Goal: Information Seeking & Learning: Learn about a topic

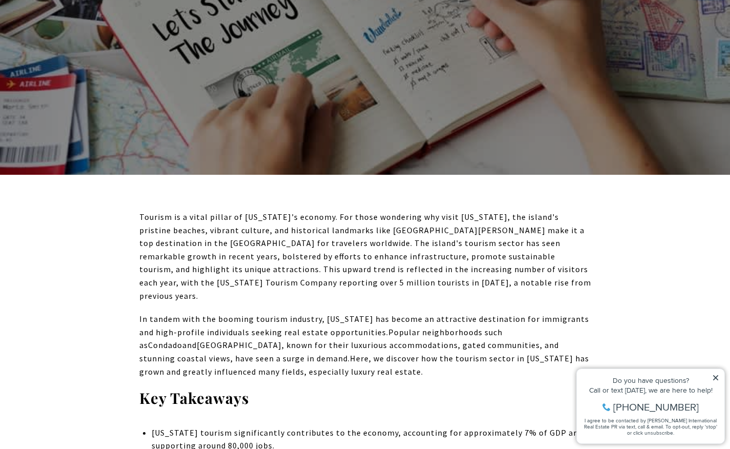
scroll to position [240, 0]
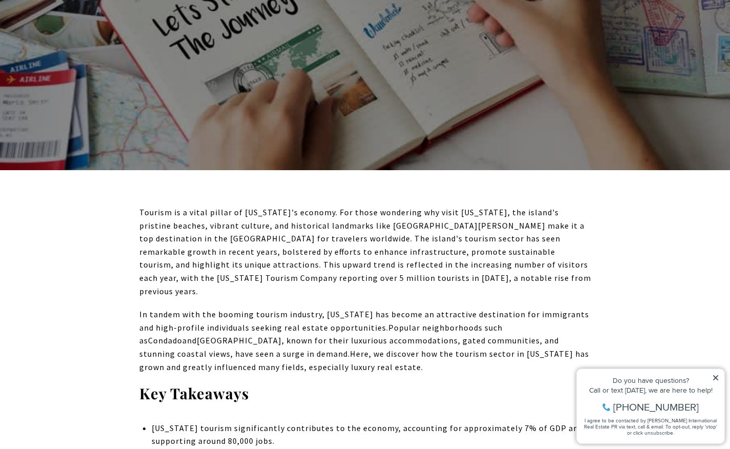
click at [716, 375] on icon at bounding box center [715, 377] width 7 height 7
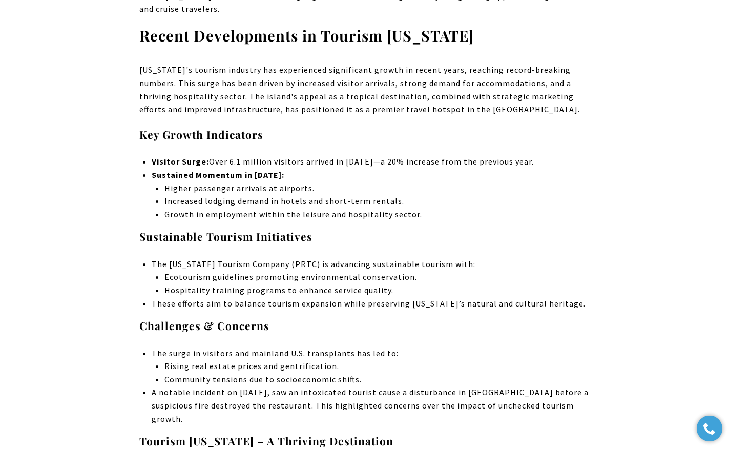
scroll to position [2081, 0]
drag, startPoint x: 315, startPoint y: 263, endPoint x: 330, endPoint y: 272, distance: 18.1
click at [330, 359] on ul "Rising real estate prices and gentrification. Community tensions due to socioec…" at bounding box center [377, 372] width 426 height 26
click at [330, 372] on li "Community tensions due to socioeconomic shifts." at bounding box center [377, 378] width 426 height 13
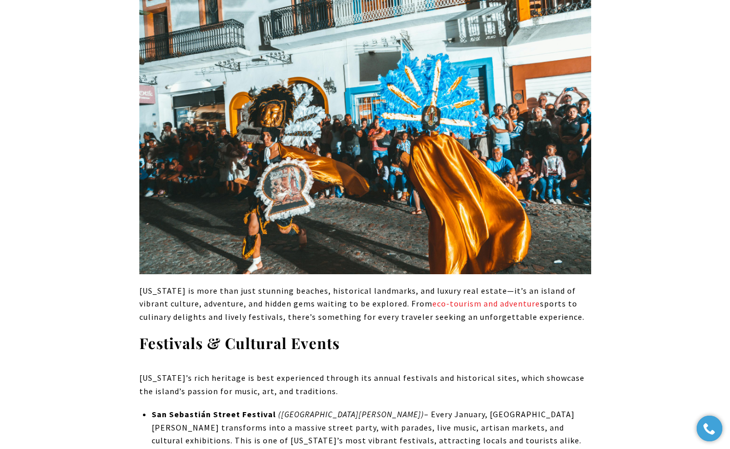
scroll to position [6617, 0]
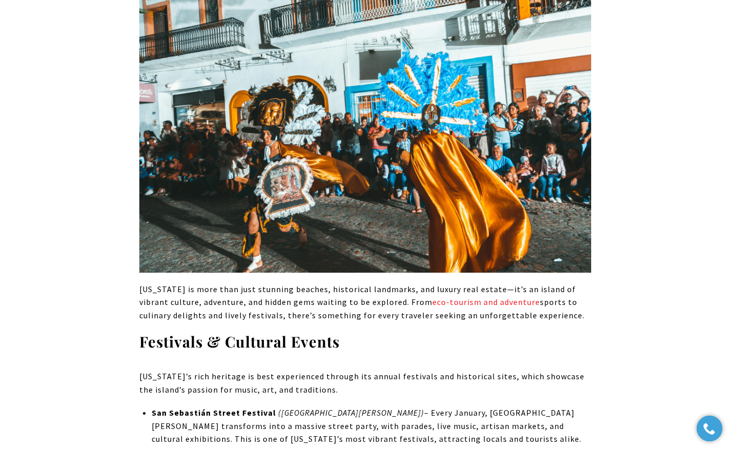
drag, startPoint x: 221, startPoint y: 192, endPoint x: 397, endPoint y: 214, distance: 177.1
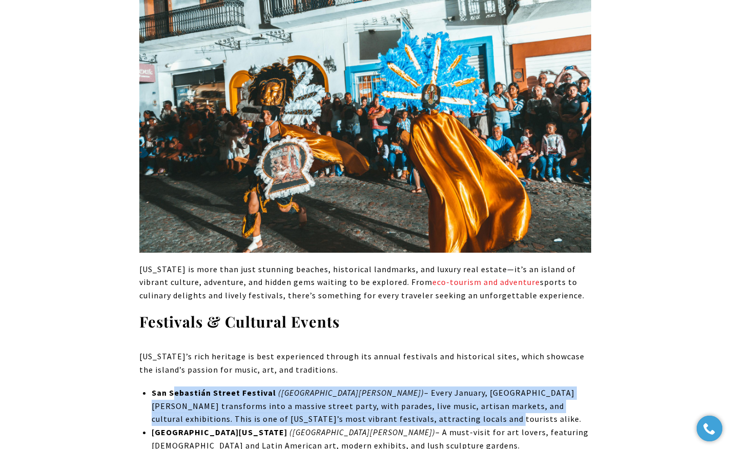
drag, startPoint x: 176, startPoint y: 207, endPoint x: 444, endPoint y: 239, distance: 270.4
click at [448, 386] on li "San Sebastián Street Festival ([GEOGRAPHIC_DATA][PERSON_NAME]) – Every January,…" at bounding box center [371, 405] width 439 height 39
click at [444, 386] on li "San Sebastián Street Festival ([GEOGRAPHIC_DATA][PERSON_NAME]) – Every January,…" at bounding box center [371, 405] width 439 height 39
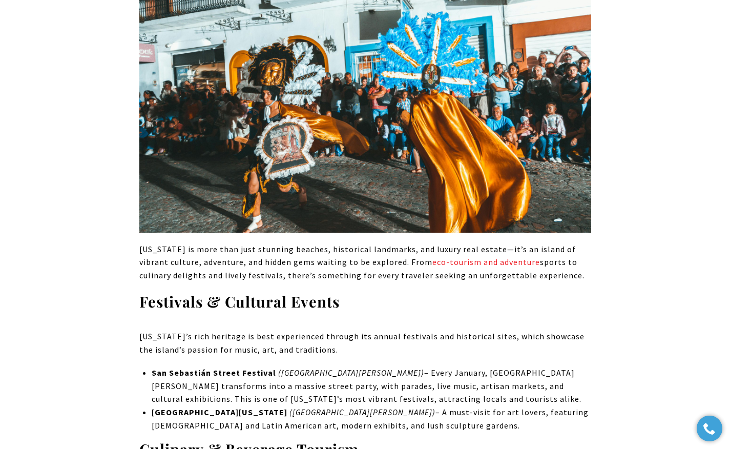
scroll to position [6660, 0]
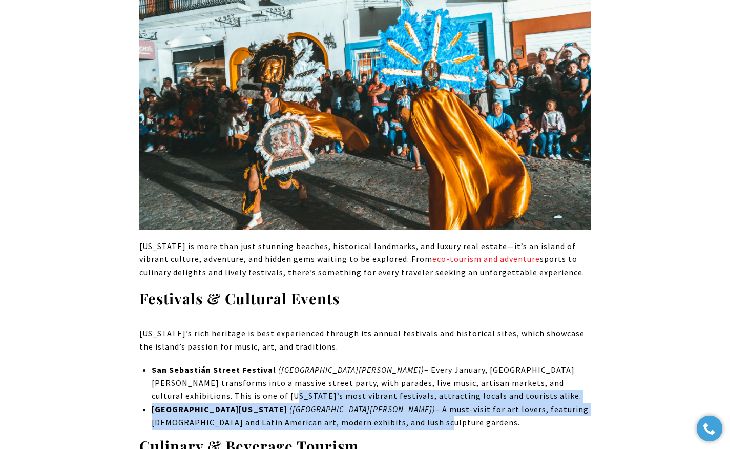
drag, startPoint x: 142, startPoint y: 217, endPoint x: 339, endPoint y: 243, distance: 198.4
click at [339, 403] on li "[GEOGRAPHIC_DATA][US_STATE] ([GEOGRAPHIC_DATA][PERSON_NAME]) – A must-visit for…" at bounding box center [371, 416] width 439 height 26
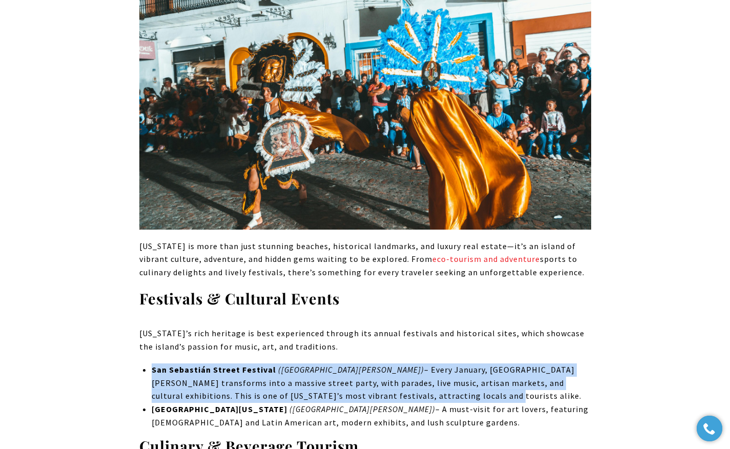
drag, startPoint x: 455, startPoint y: 178, endPoint x: 410, endPoint y: 212, distance: 56.0
click at [410, 363] on li "San Sebastián Street Festival ([GEOGRAPHIC_DATA][PERSON_NAME]) – Every January,…" at bounding box center [371, 382] width 439 height 39
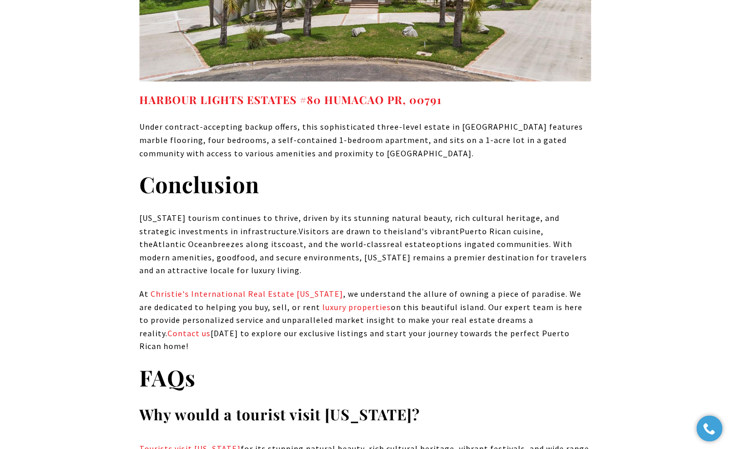
scroll to position [10895, 0]
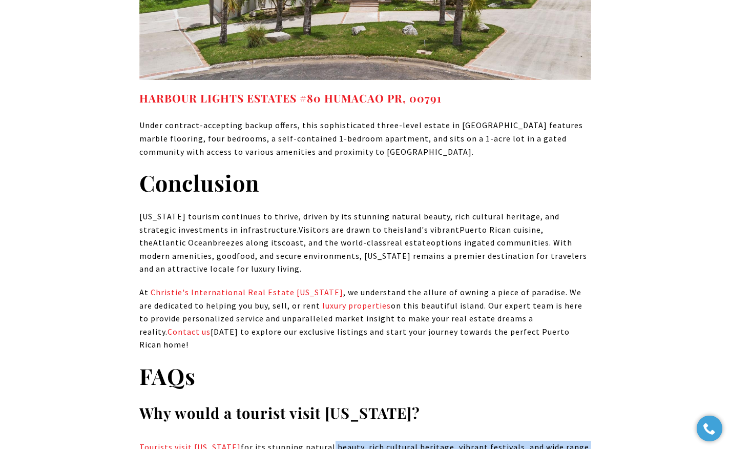
drag, startPoint x: 324, startPoint y: 146, endPoint x: 339, endPoint y: 164, distance: 23.7
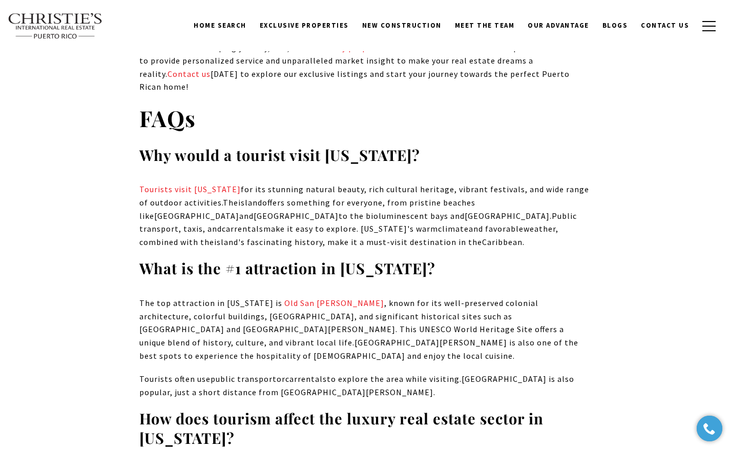
scroll to position [11151, 0]
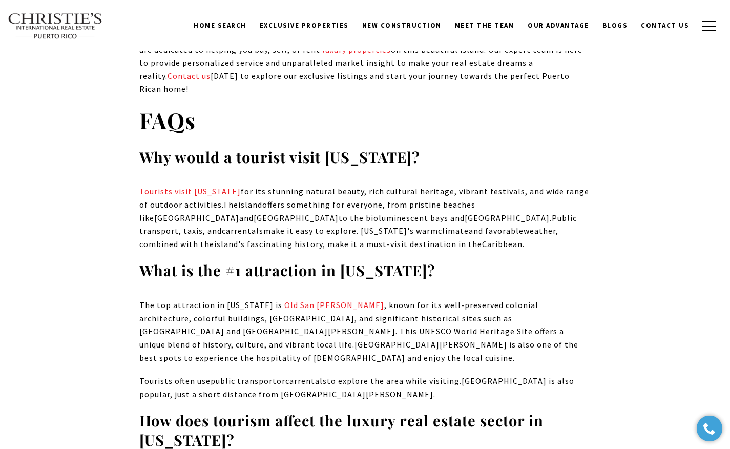
drag, startPoint x: 352, startPoint y: 159, endPoint x: 341, endPoint y: 175, distance: 19.5
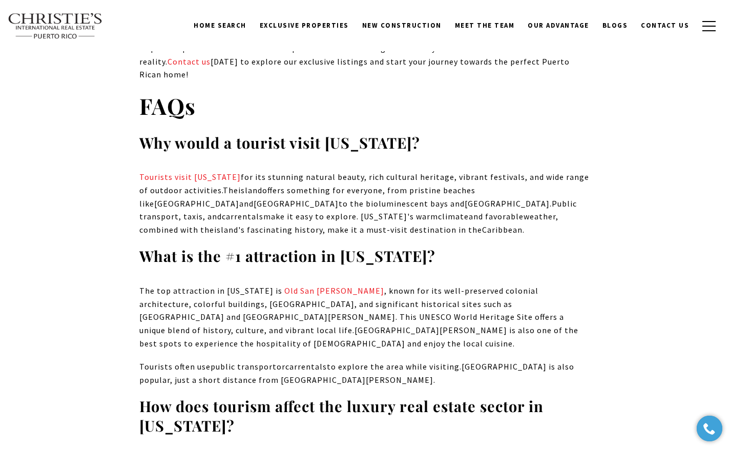
scroll to position [11166, 0]
